Goal: Transaction & Acquisition: Purchase product/service

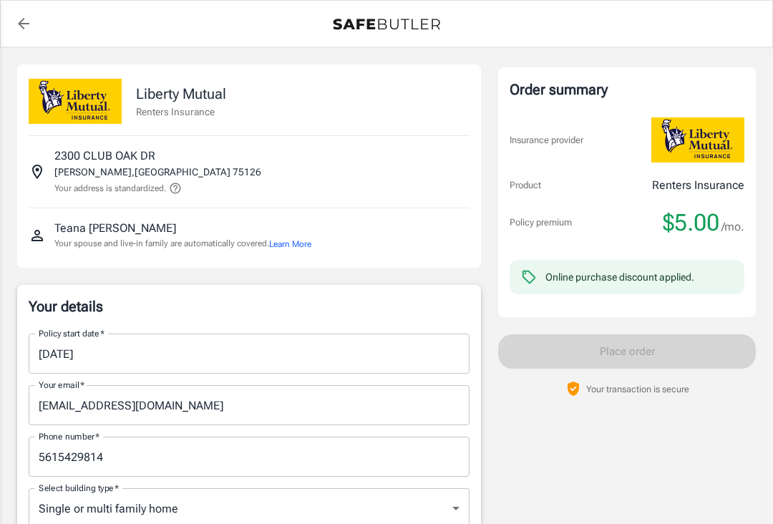
select select "[GEOGRAPHIC_DATA]"
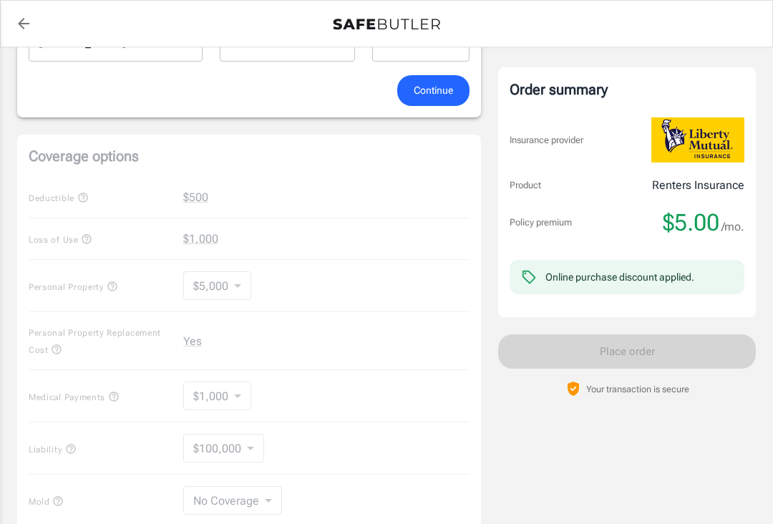
scroll to position [739, 0]
click at [233, 396] on div "Coverage options Deductible $500 Loss of Use $1,000 Personal Property $5,000 50…" at bounding box center [249, 357] width 464 height 446
click at [235, 393] on div "Coverage options Deductible $500 Loss of Use $1,000 Personal Property $5,000 50…" at bounding box center [249, 357] width 464 height 446
click at [341, 452] on div "Coverage options Deductible $500 Loss of Use $1,000 Personal Property $5,000 50…" at bounding box center [249, 357] width 464 height 446
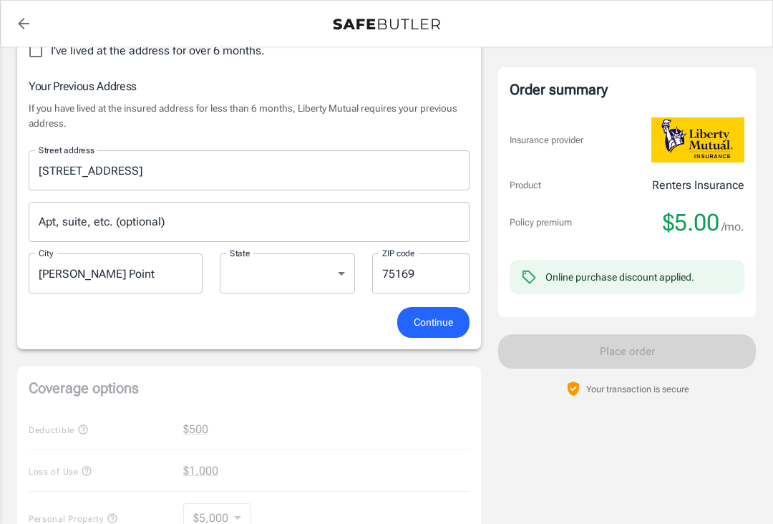
scroll to position [523, 0]
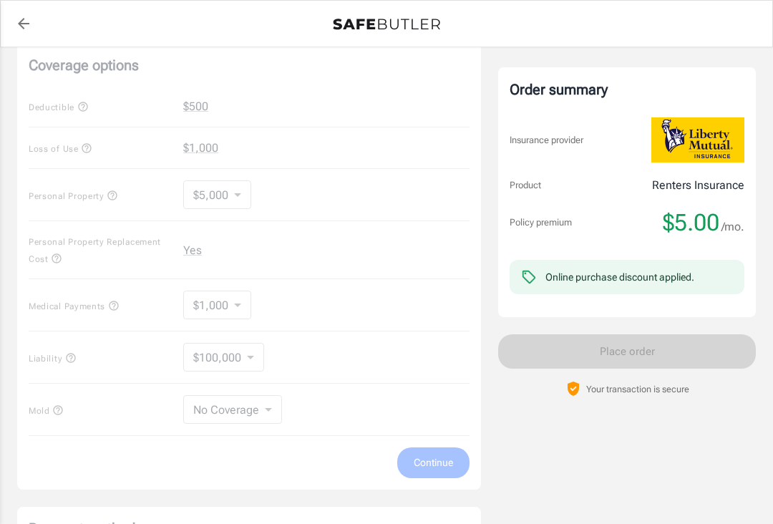
scroll to position [855, 0]
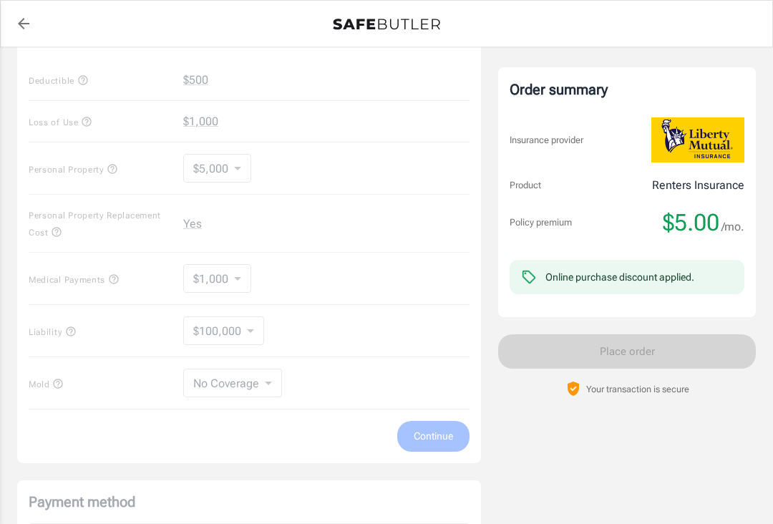
click at [371, 356] on div "Coverage options Deductible $500 Loss of Use $1,000 Personal Property $5,000 50…" at bounding box center [249, 240] width 464 height 446
click at [424, 436] on div "Coverage options Deductible $500 Loss of Use $1,000 Personal Property $5,000 50…" at bounding box center [249, 240] width 464 height 446
click at [432, 440] on div "Coverage options Deductible $500 Loss of Use $1,000 Personal Property $5,000 50…" at bounding box center [249, 240] width 464 height 446
click at [431, 439] on div "Coverage options Deductible $500 Loss of Use $1,000 Personal Property $5,000 50…" at bounding box center [249, 240] width 464 height 446
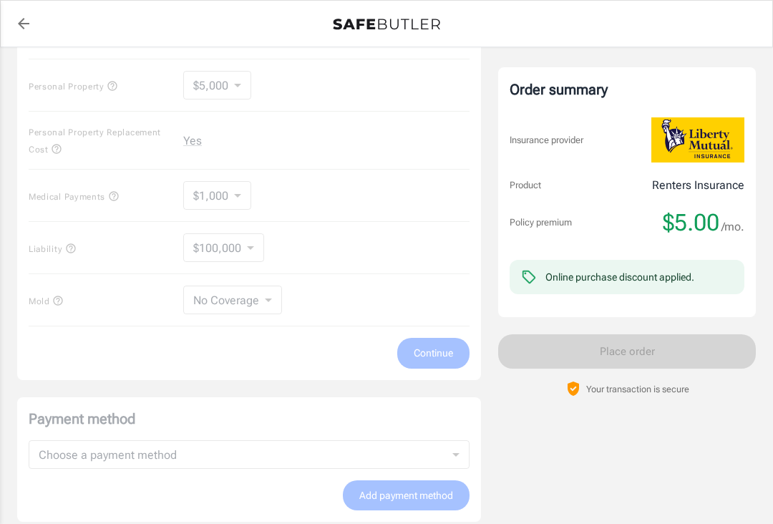
scroll to position [1137, 0]
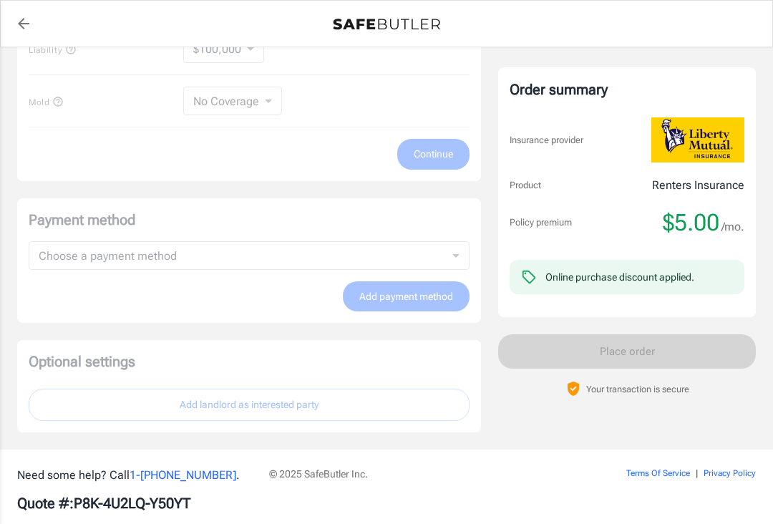
click at [434, 297] on div "Payment method Choose a payment method ​ Choose a payment method Add payment me…" at bounding box center [249, 260] width 464 height 125
click at [343, 397] on div "Optional settings Add landlord as interested party" at bounding box center [249, 386] width 464 height 92
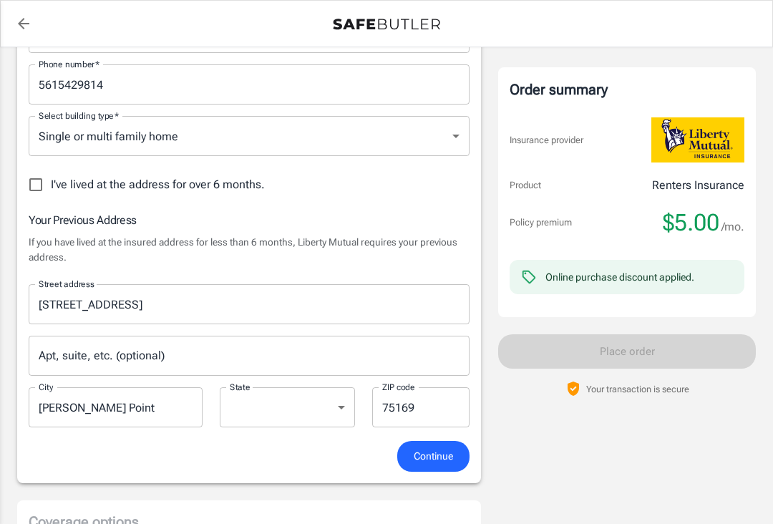
scroll to position [0, 0]
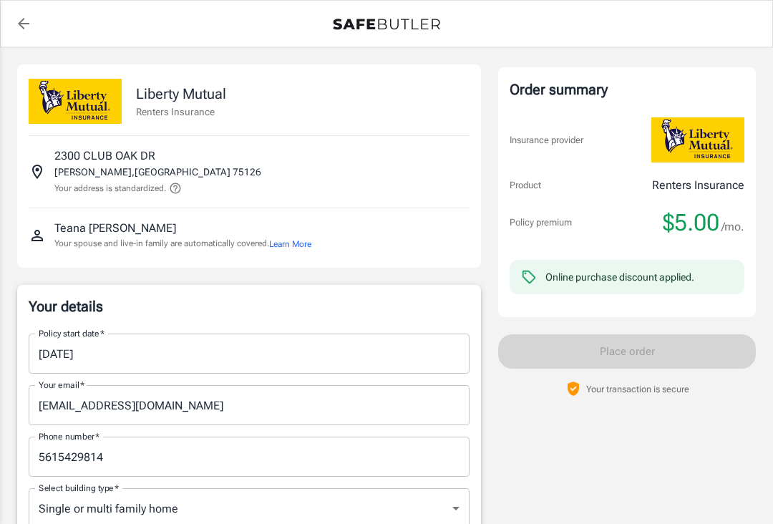
click at [697, 145] on img at bounding box center [697, 139] width 93 height 45
click at [110, 110] on img at bounding box center [75, 101] width 93 height 45
click at [121, 94] on img at bounding box center [75, 101] width 93 height 45
click at [29, 23] on icon "back to quotes" at bounding box center [23, 23] width 11 height 11
select select "[GEOGRAPHIC_DATA]"
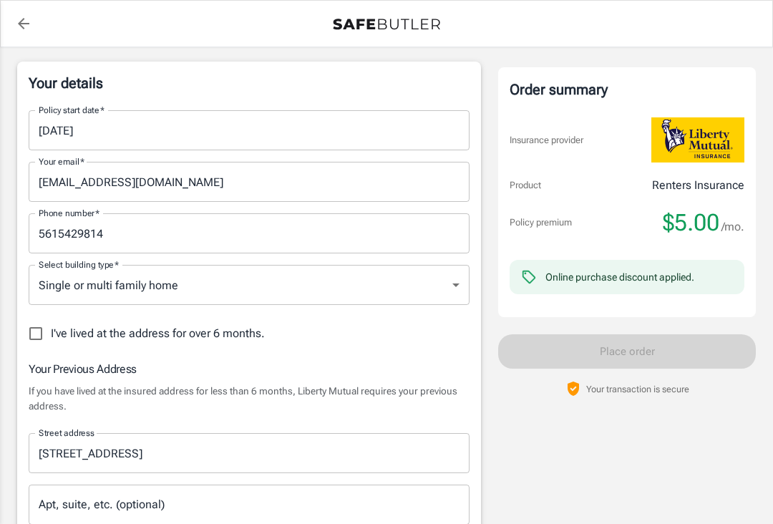
scroll to position [291, 0]
